Goal: Check status: Check status

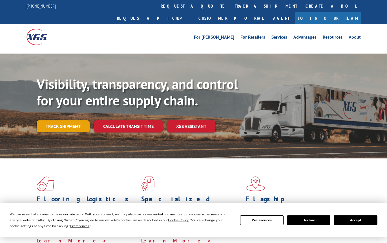
click at [77, 120] on link "Track shipment" at bounding box center [63, 126] width 53 height 12
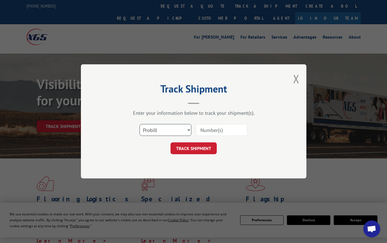
click at [189, 129] on select "Select category... Probill BOL PO" at bounding box center [165, 130] width 52 height 12
select select "bol"
click at [139, 124] on select "Select category... Probill BOL PO" at bounding box center [165, 130] width 52 height 12
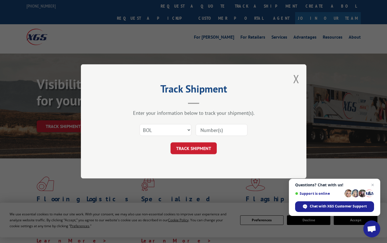
click at [205, 129] on input at bounding box center [222, 130] width 52 height 12
type input "54400418"
click at [197, 146] on button "TRACK SHIPMENT" at bounding box center [193, 149] width 46 height 12
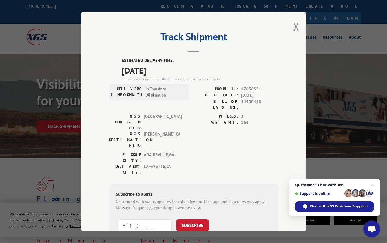
click at [141, 219] on input "+1 (___) ___-____" at bounding box center [145, 225] width 54 height 12
type input "[PHONE_NUMBER]"
click at [190, 219] on button "SUBSCRIBE" at bounding box center [192, 225] width 33 height 12
click at [295, 26] on button "Close modal" at bounding box center [296, 26] width 6 height 15
